Goal: Information Seeking & Learning: Learn about a topic

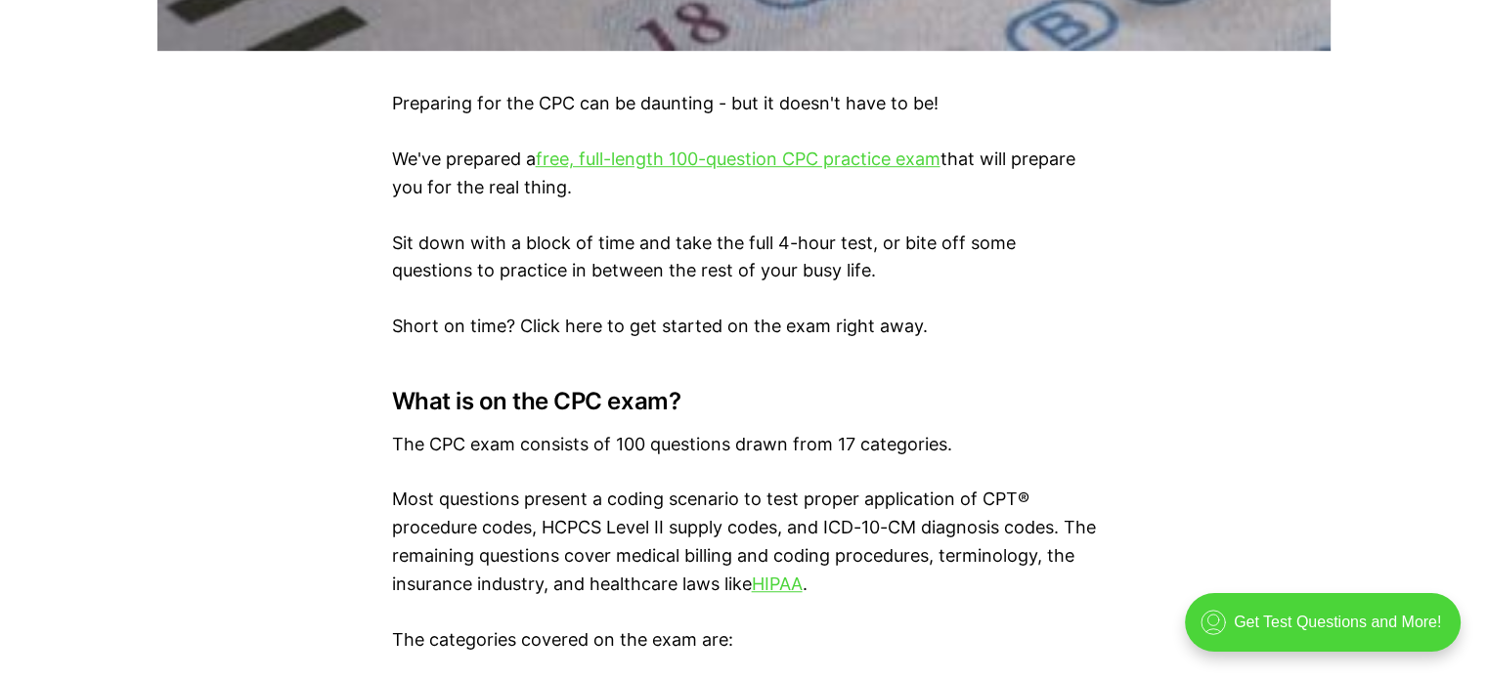
scroll to position [1173, 0]
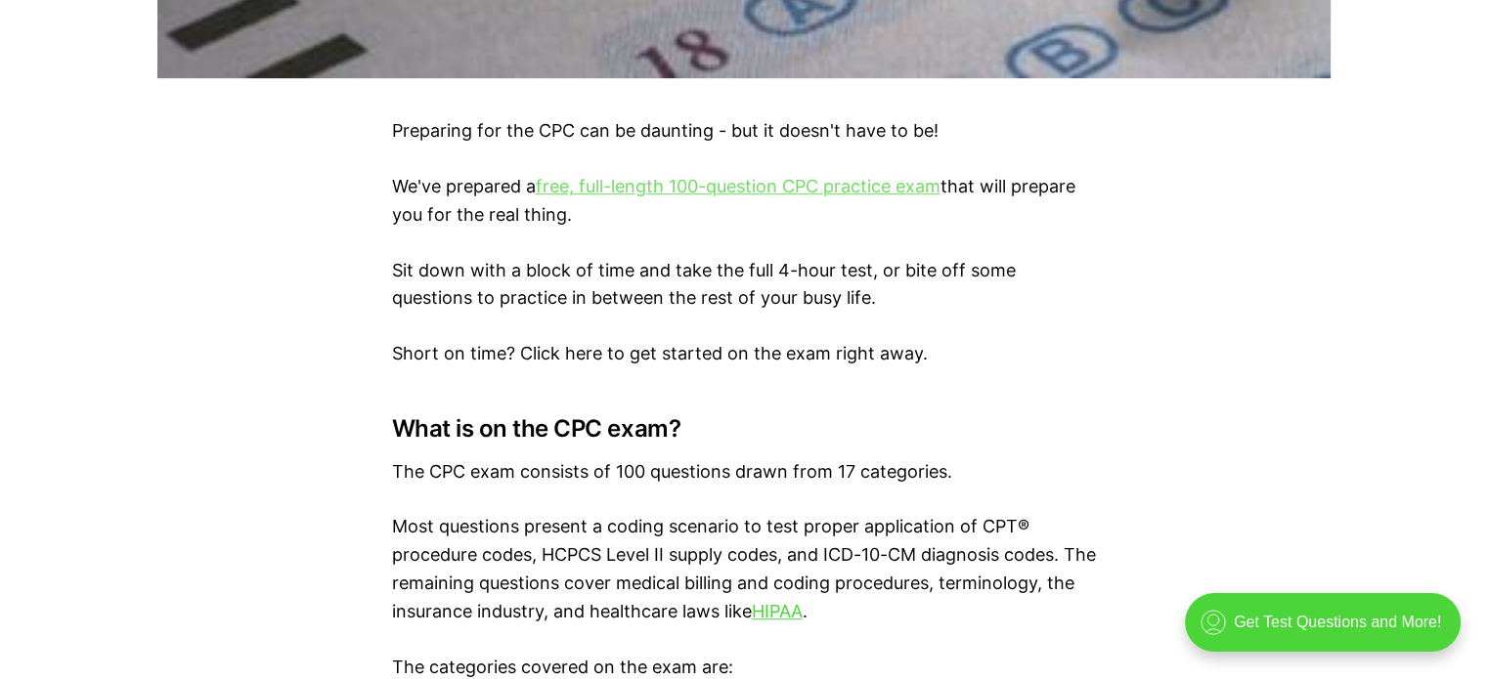
click at [715, 190] on link "free, full-length 100-question CPC practice exam" at bounding box center [738, 186] width 405 height 21
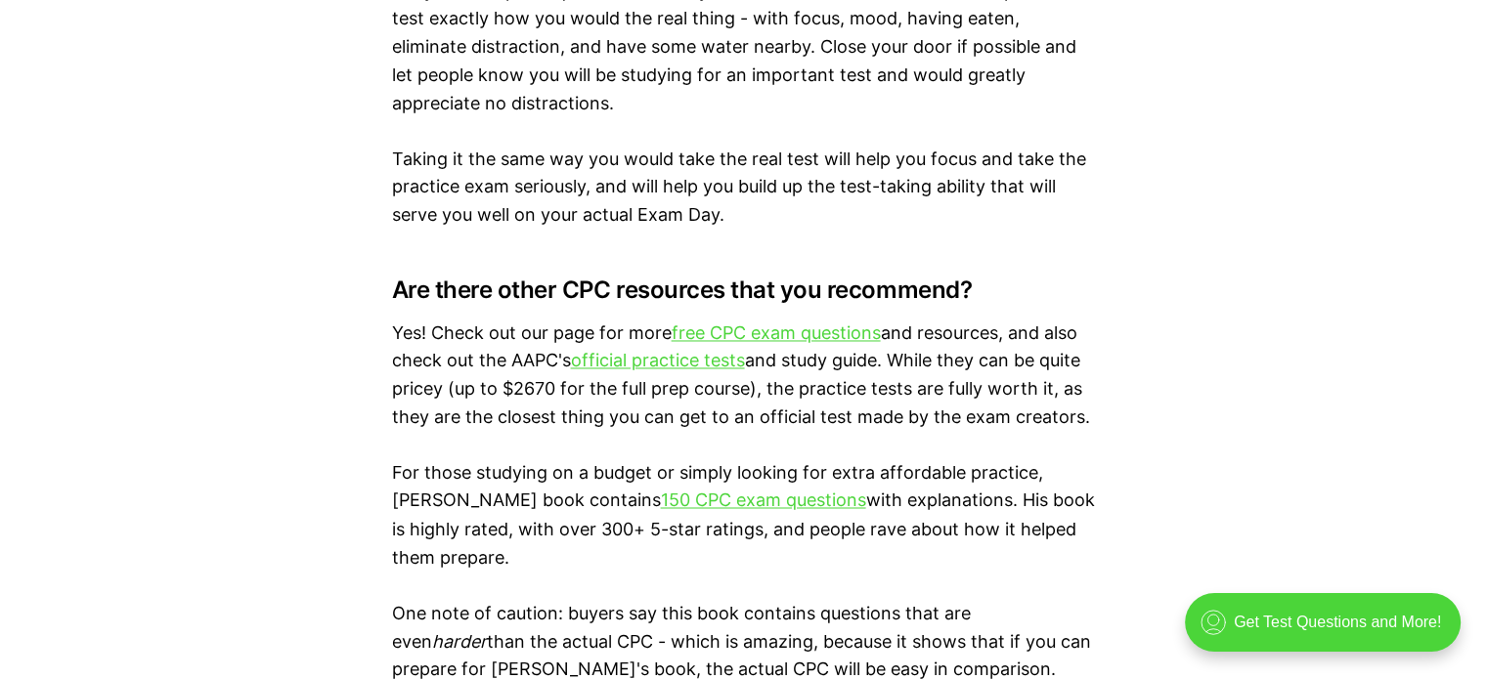
scroll to position [3226, 0]
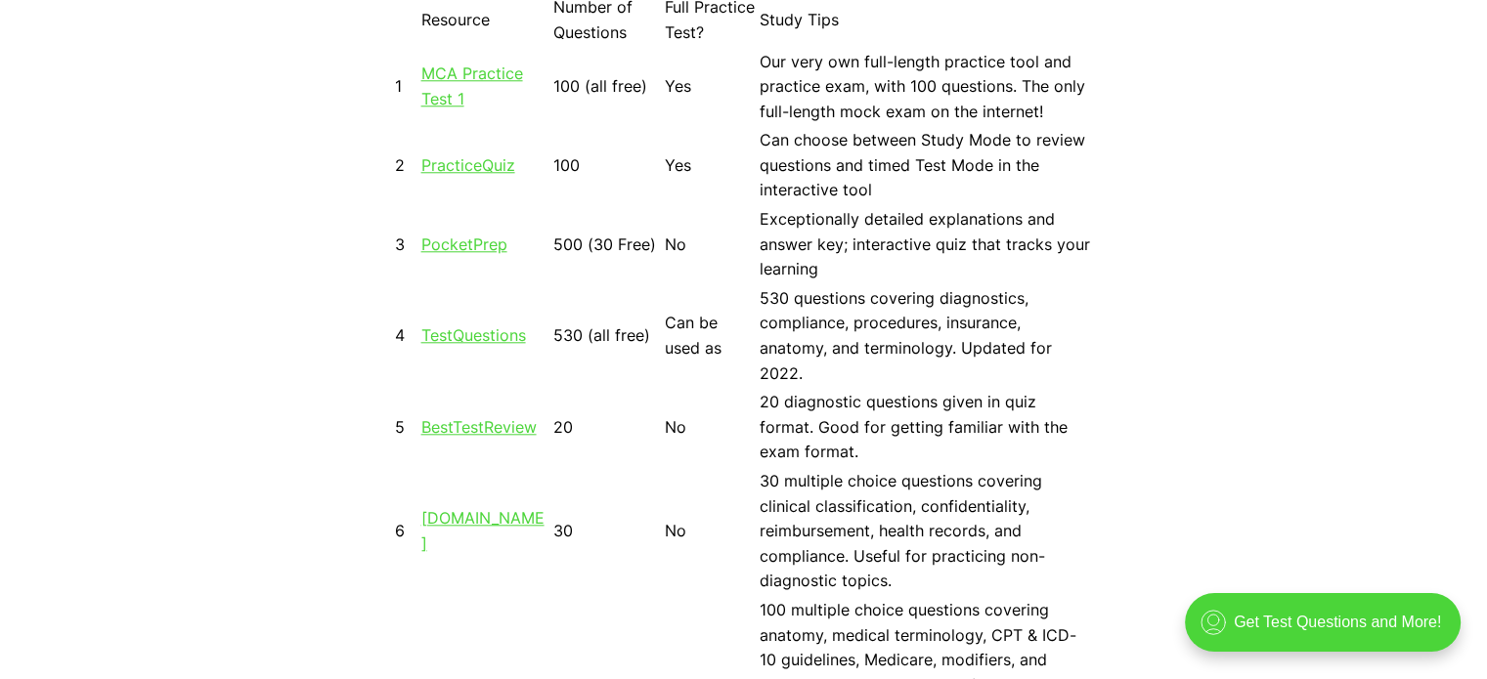
scroll to position [1955, 0]
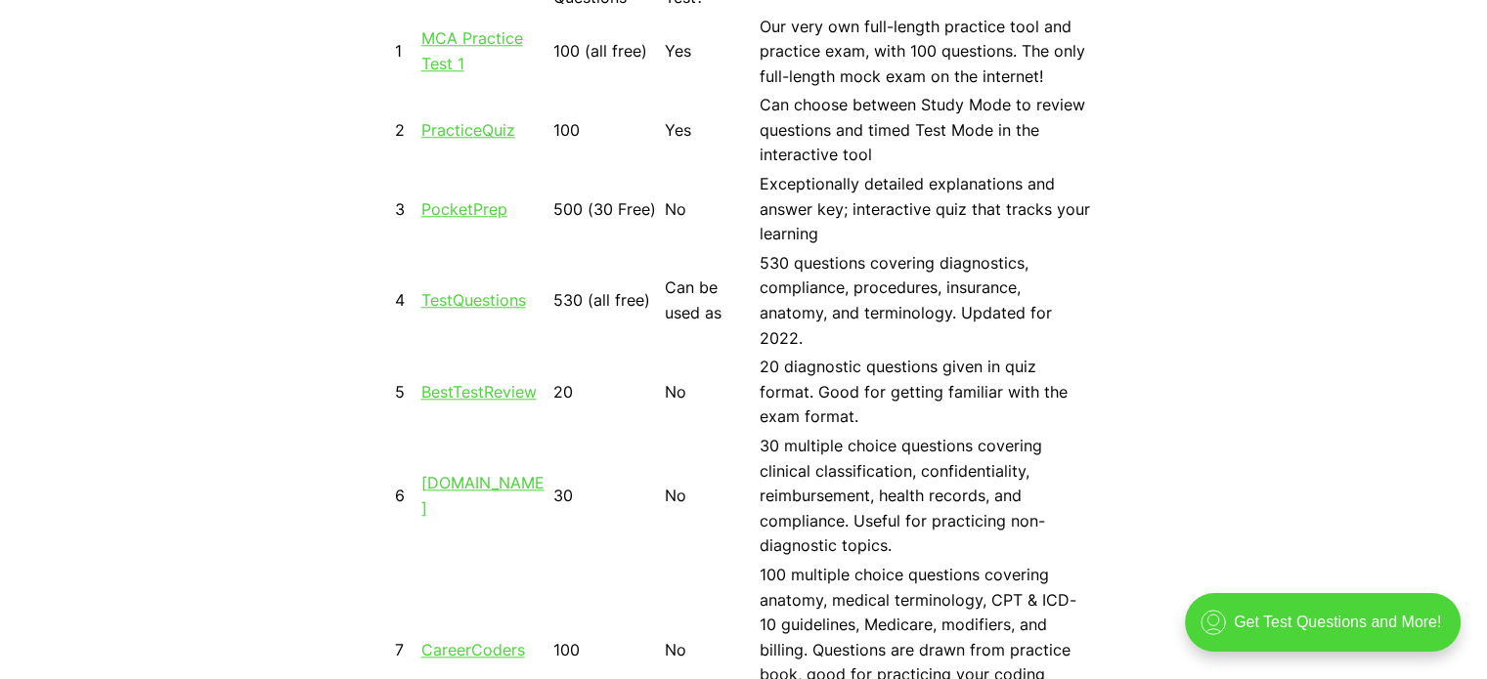
drag, startPoint x: 474, startPoint y: 131, endPoint x: 833, endPoint y: 170, distance: 360.9
click at [833, 171] on td "Exceptionally detailed explanations and answer key; interactive quiz that track…" at bounding box center [926, 209] width 334 height 77
